Goal: Transaction & Acquisition: Purchase product/service

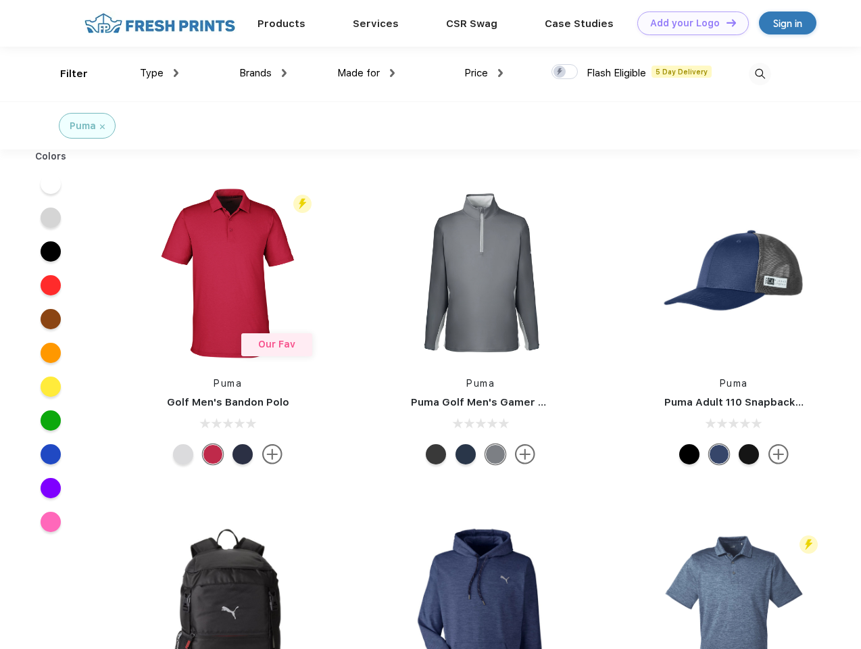
click at [688, 23] on link "Add your Logo Design Tool" at bounding box center [693, 23] width 112 height 24
click at [0, 0] on div "Design Tool" at bounding box center [0, 0] width 0 height 0
click at [725, 22] on link "Add your Logo Design Tool" at bounding box center [693, 23] width 112 height 24
click at [65, 74] on div "Filter" at bounding box center [74, 74] width 28 height 16
click at [160, 73] on span "Type" at bounding box center [152, 73] width 24 height 12
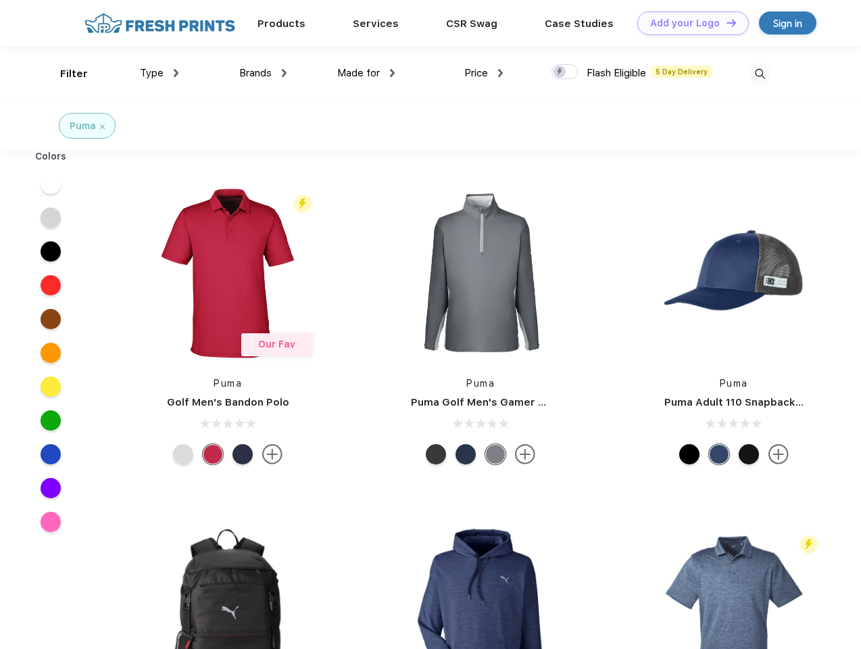
click at [263, 73] on span "Brands" at bounding box center [255, 73] width 32 height 12
click at [366, 73] on span "Made for" at bounding box center [358, 73] width 43 height 12
click at [484, 73] on span "Price" at bounding box center [476, 73] width 24 height 12
click at [565, 72] on div at bounding box center [565, 71] width 26 height 15
click at [560, 72] on input "checkbox" at bounding box center [556, 68] width 9 height 9
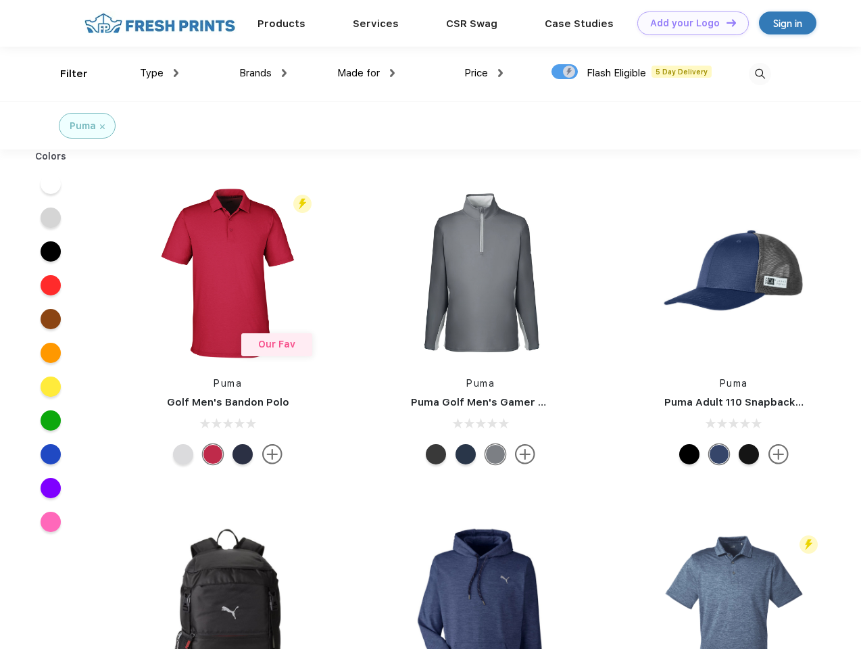
click at [760, 74] on img at bounding box center [760, 74] width 22 height 22
